Goal: Entertainment & Leisure: Consume media (video, audio)

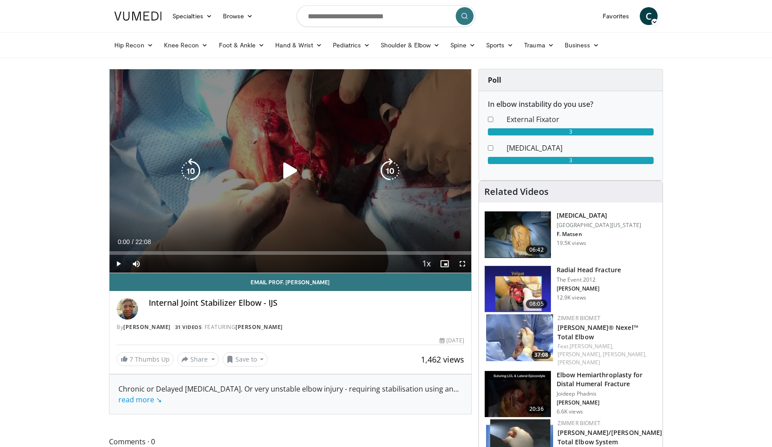
click at [288, 167] on icon "Video Player" at bounding box center [290, 170] width 25 height 25
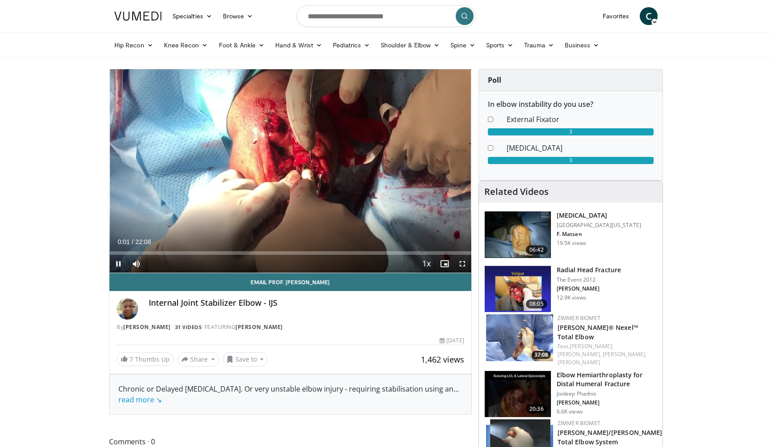
click at [462, 263] on span "Video Player" at bounding box center [462, 264] width 18 height 18
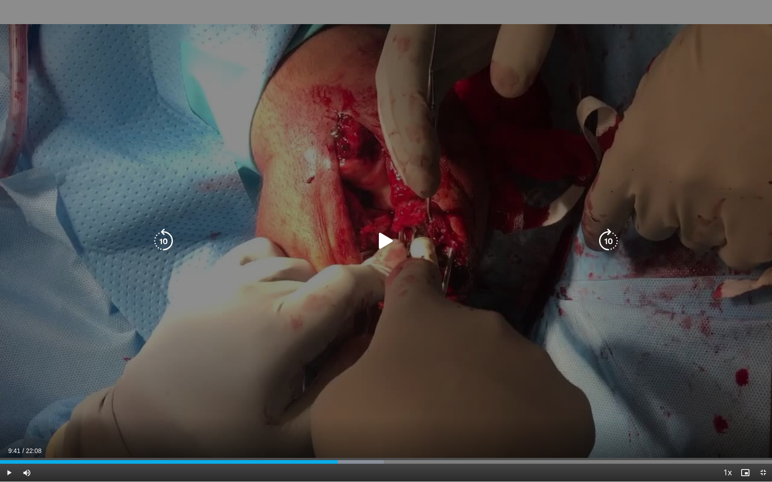
click at [386, 240] on icon "Video Player" at bounding box center [385, 241] width 25 height 25
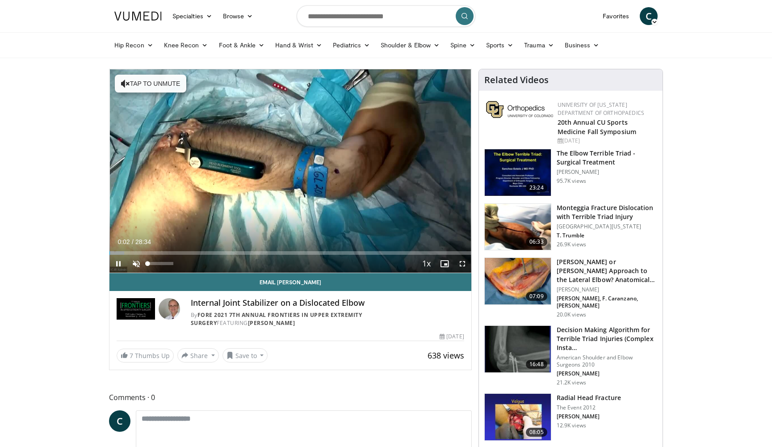
click at [138, 263] on span "Video Player" at bounding box center [136, 264] width 18 height 18
click at [460, 265] on span "Video Player" at bounding box center [462, 264] width 18 height 18
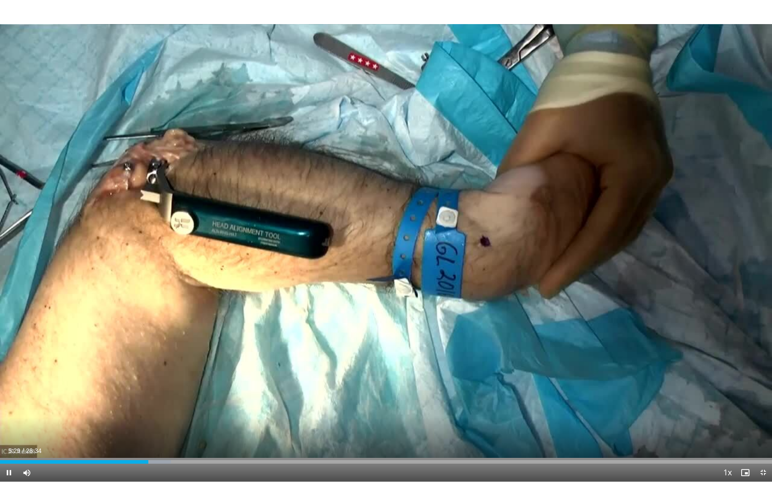
click at [460, 301] on div "10 seconds Tap to unmute" at bounding box center [386, 241] width 772 height 482
